Goal: Information Seeking & Learning: Learn about a topic

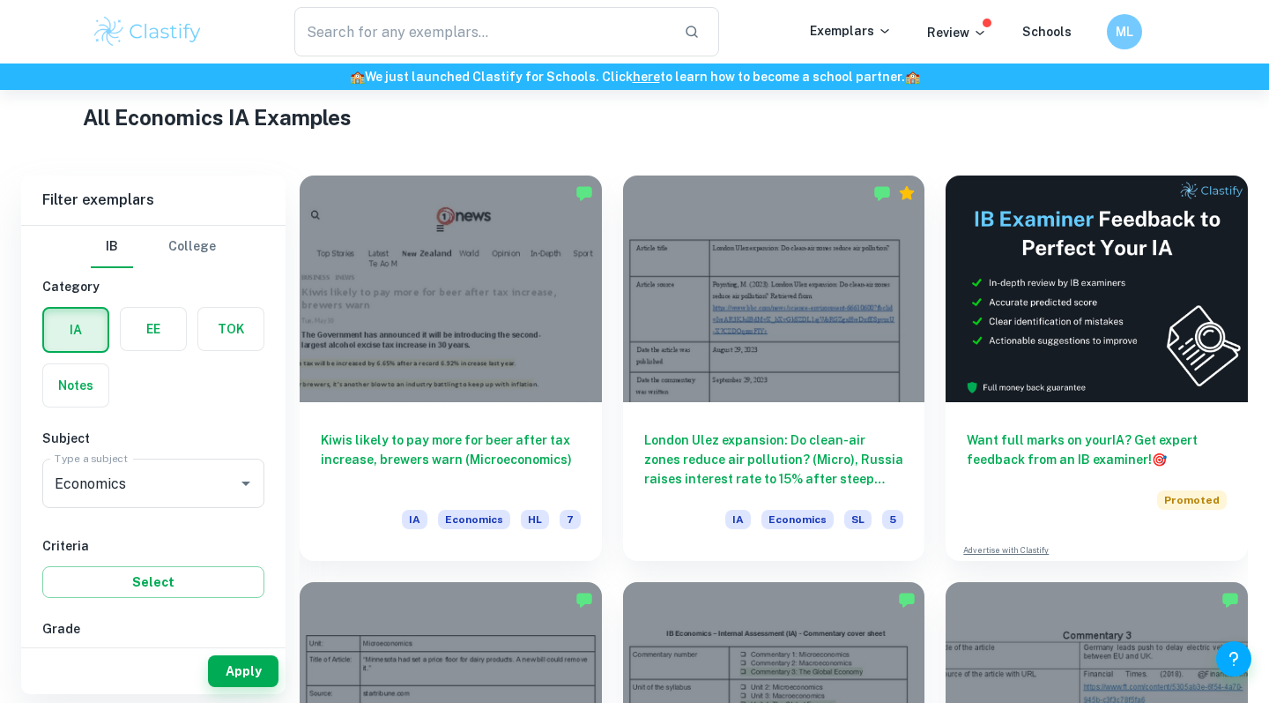
scroll to position [545, 0]
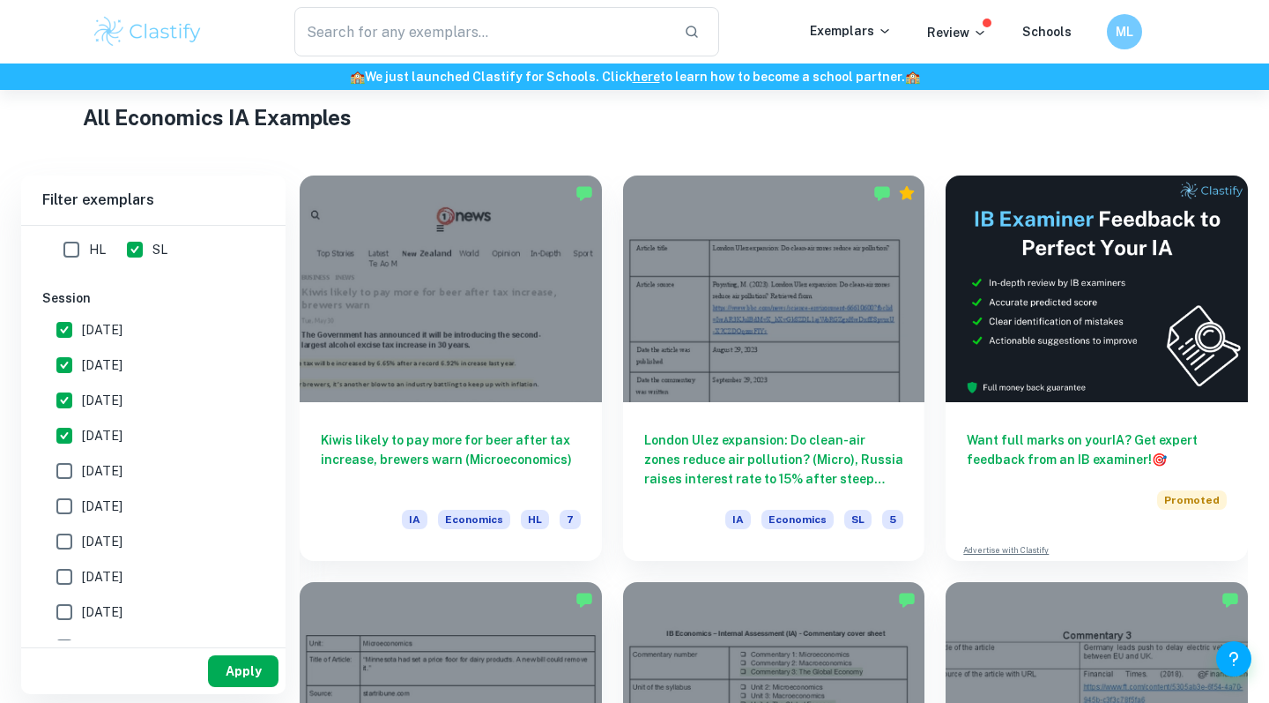
click at [235, 676] on button "Apply" at bounding box center [243, 671] width 71 height 32
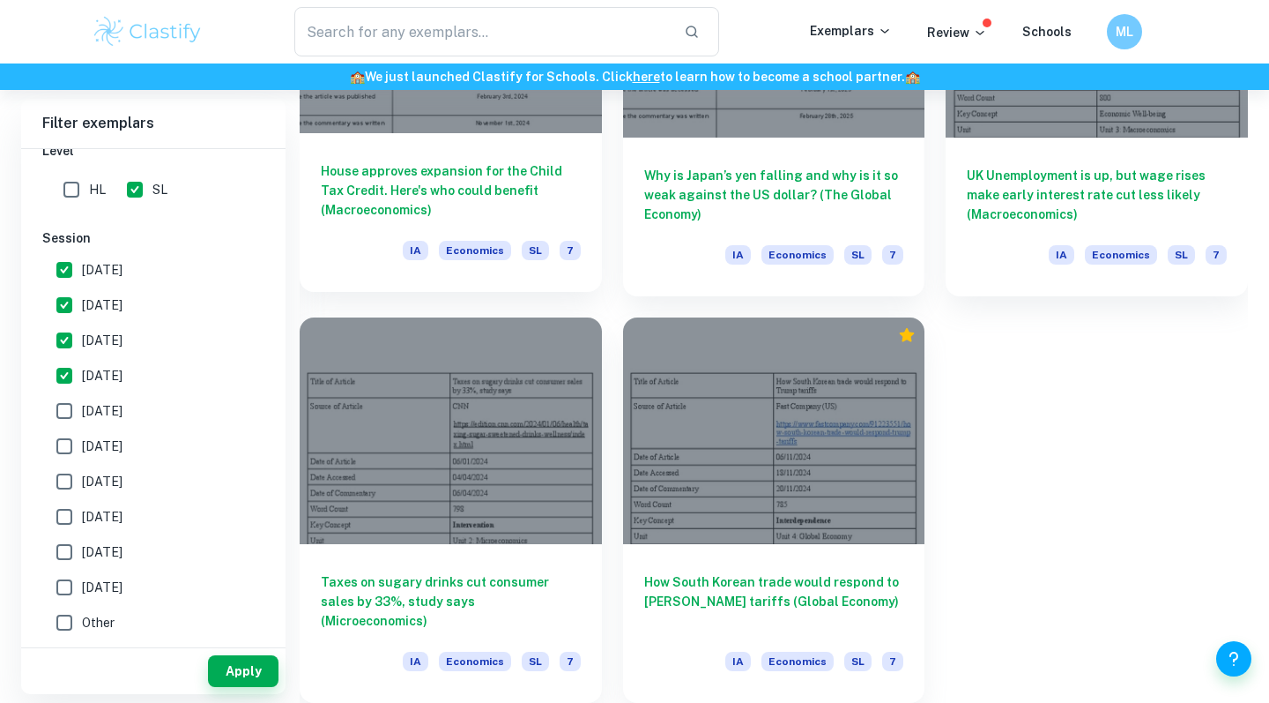
scroll to position [2309, 0]
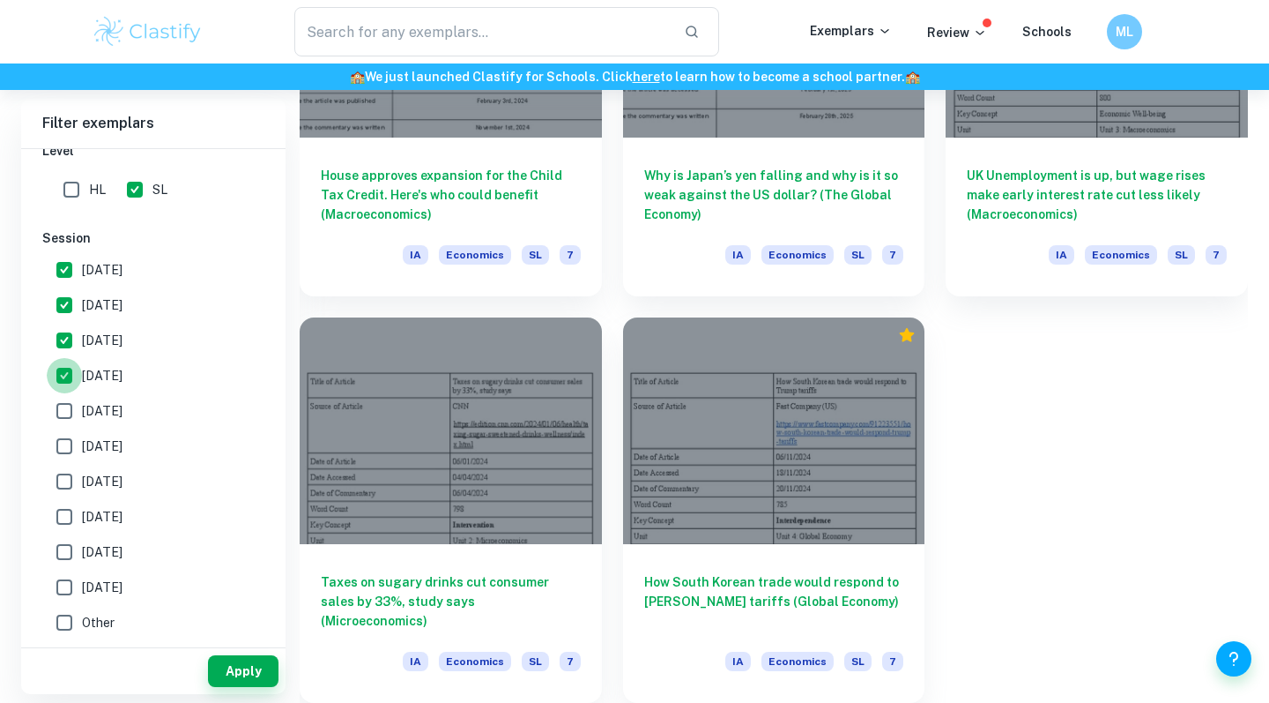
click at [70, 373] on input "[DATE]" at bounding box center [64, 375] width 35 height 35
checkbox input "false"
click at [68, 331] on input "[DATE]" at bounding box center [64, 340] width 35 height 35
checkbox input "false"
click at [67, 307] on input "[DATE]" at bounding box center [64, 304] width 35 height 35
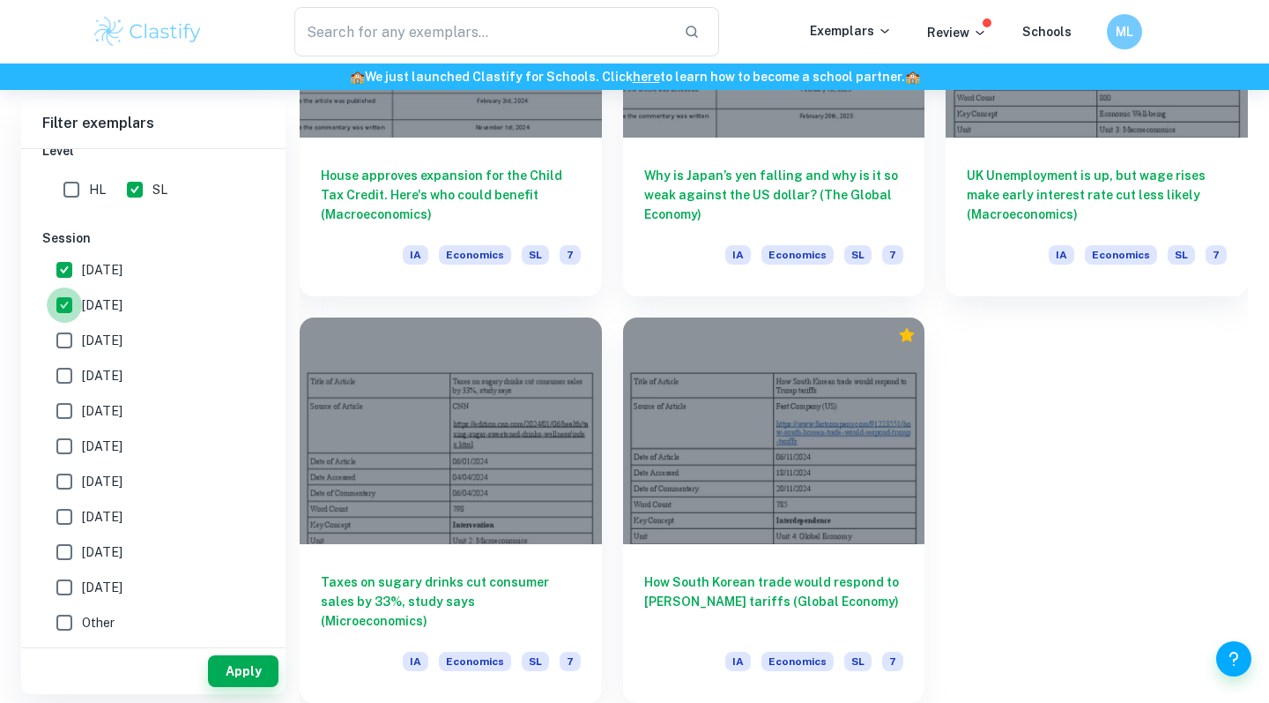
checkbox input "false"
click at [66, 260] on input "[DATE]" at bounding box center [64, 269] width 35 height 35
checkbox input "false"
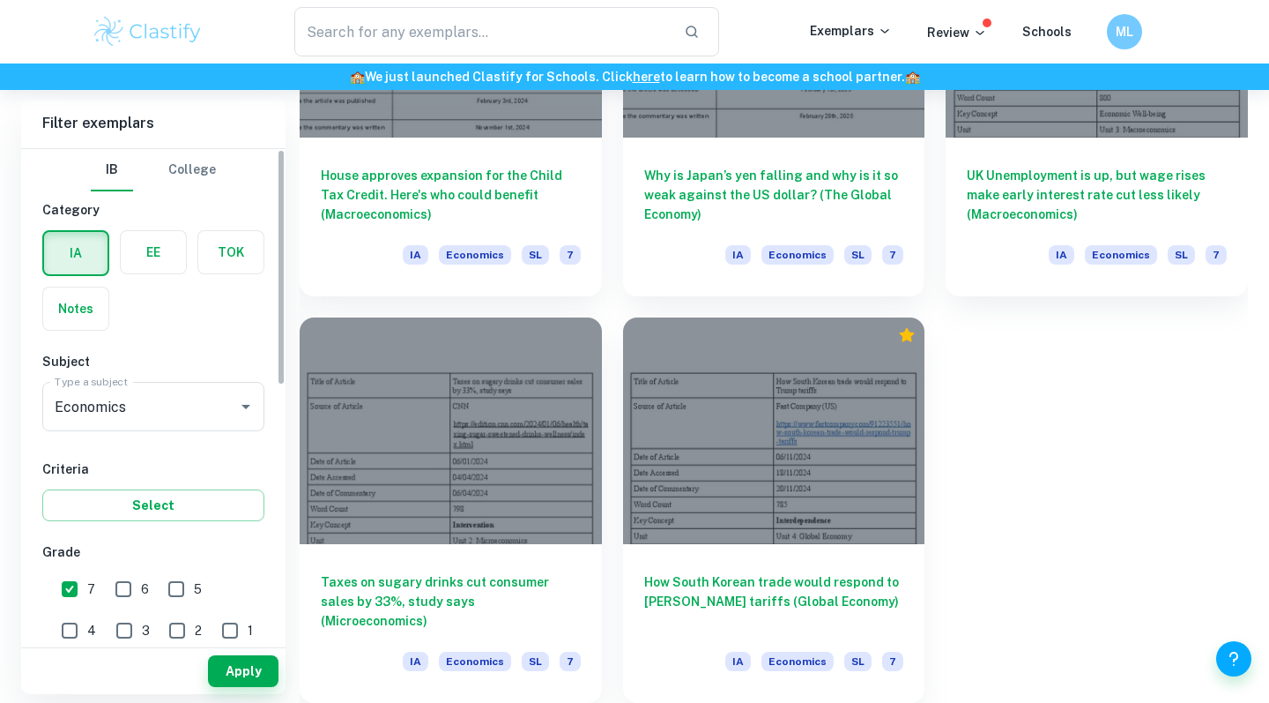
scroll to position [0, 0]
click at [242, 664] on button "Apply" at bounding box center [243, 671] width 71 height 32
